Goal: Task Accomplishment & Management: Manage account settings

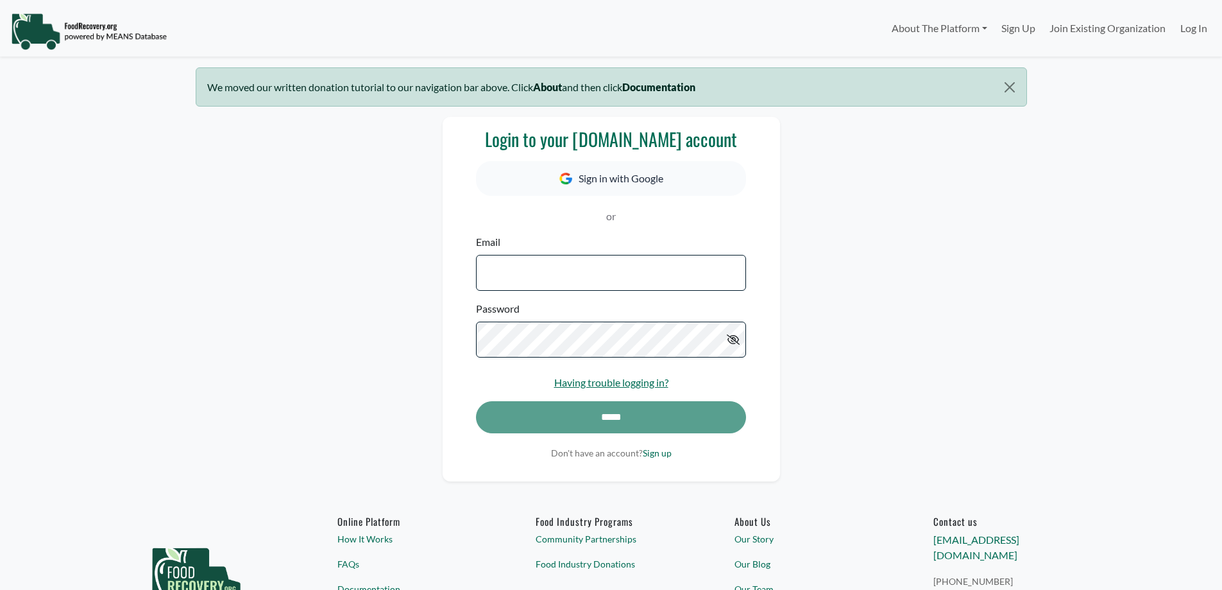
select select "Language Translate Widget"
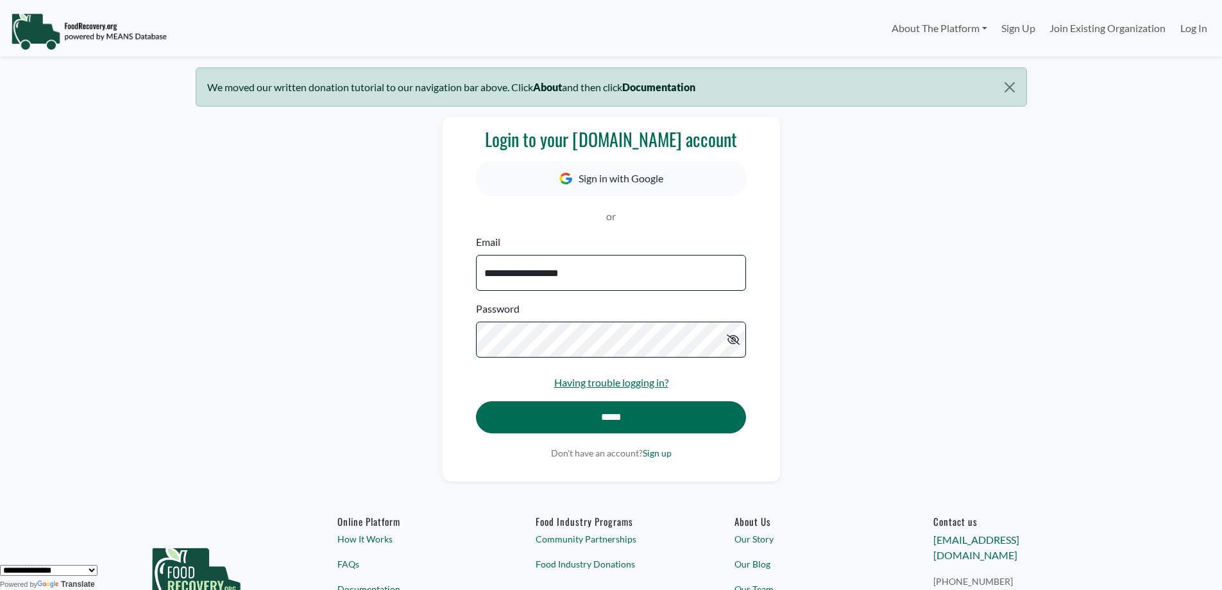
type input "**********"
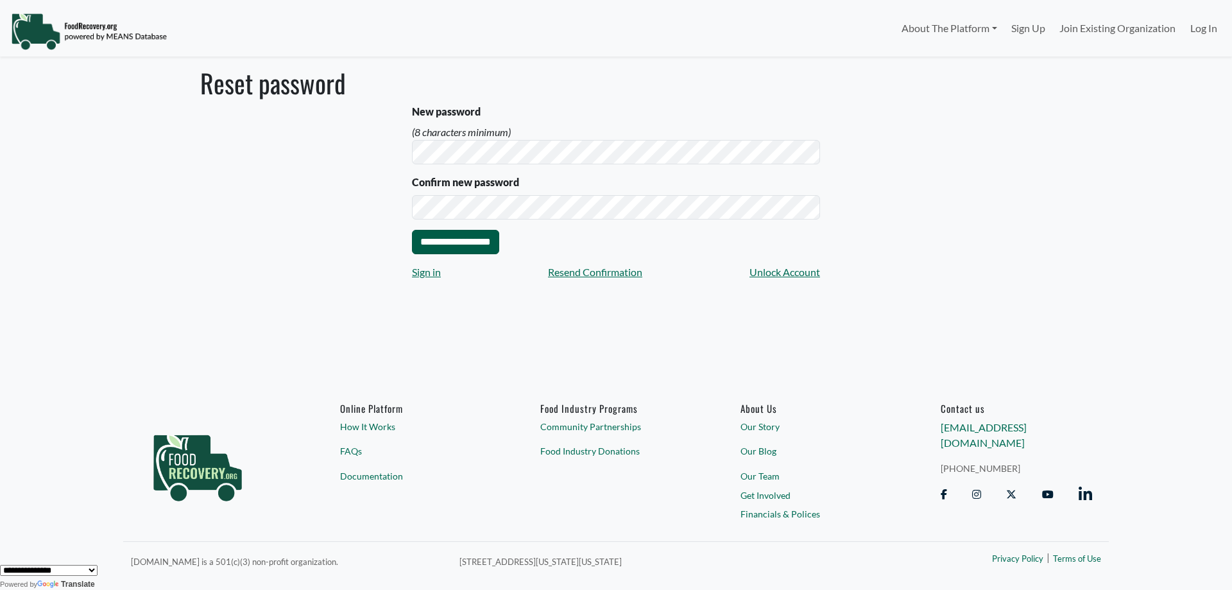
click at [487, 247] on input "**********" at bounding box center [455, 242] width 87 height 24
